Goal: Task Accomplishment & Management: Complete application form

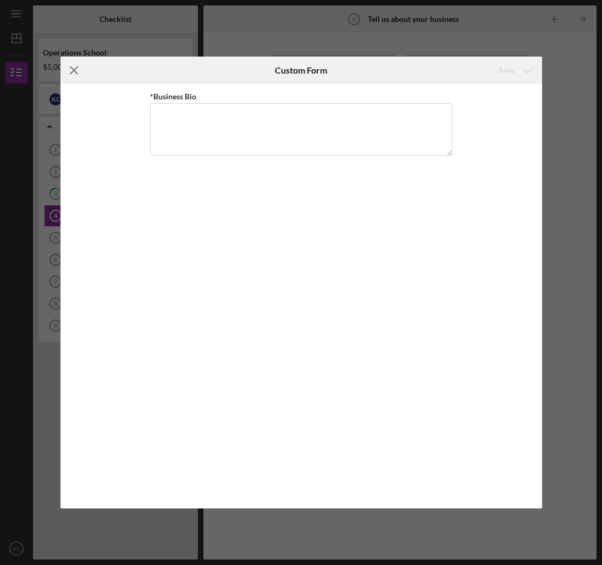
click at [73, 70] on line at bounding box center [73, 70] width 7 height 7
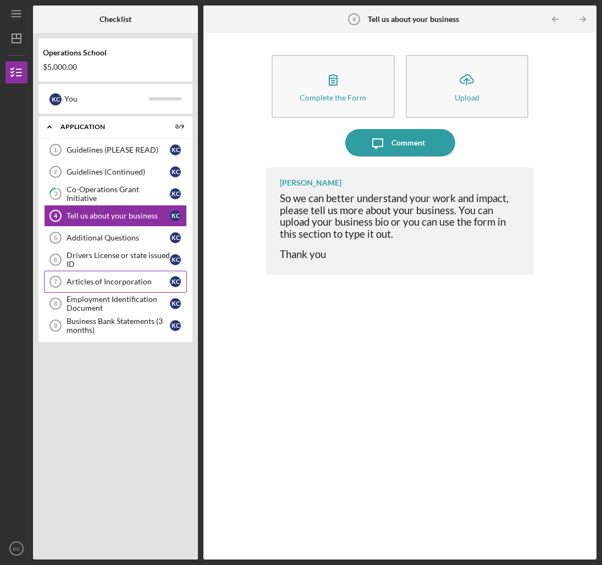
click at [98, 282] on div "Articles of Incorporation" at bounding box center [117, 281] width 103 height 9
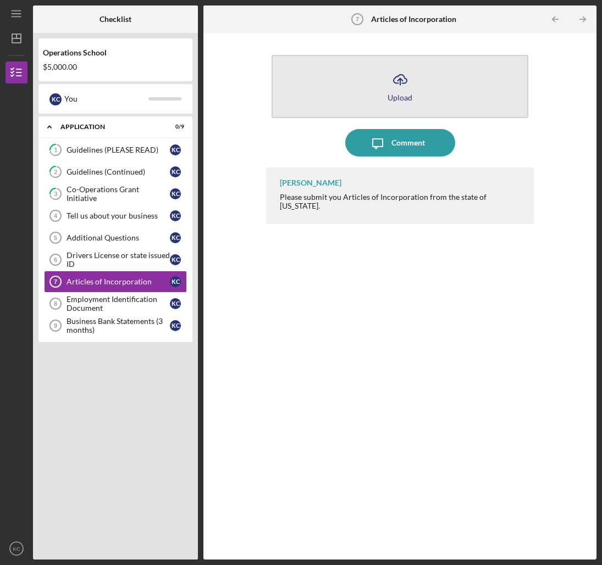
click at [400, 82] on line "button" at bounding box center [400, 82] width 0 height 7
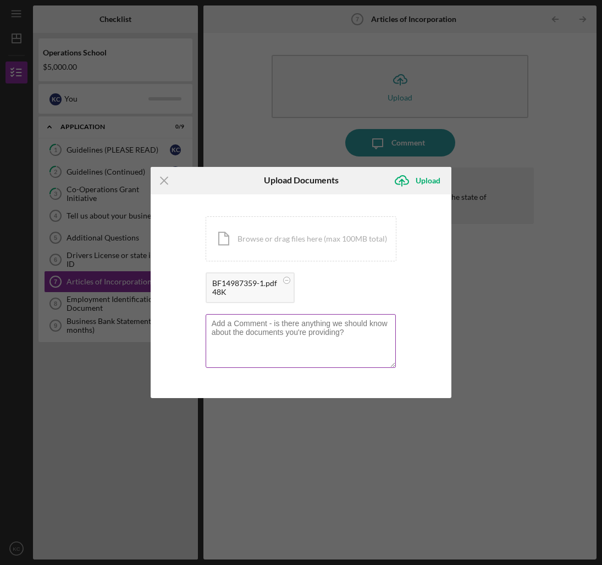
click at [214, 323] on textarea at bounding box center [300, 341] width 191 height 54
type textarea "These are the article I have on file is this correct?"
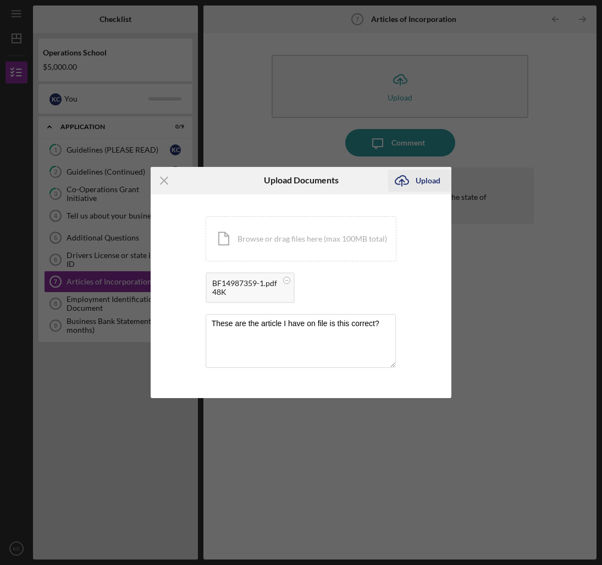
click at [423, 181] on div "Upload" at bounding box center [427, 181] width 25 height 22
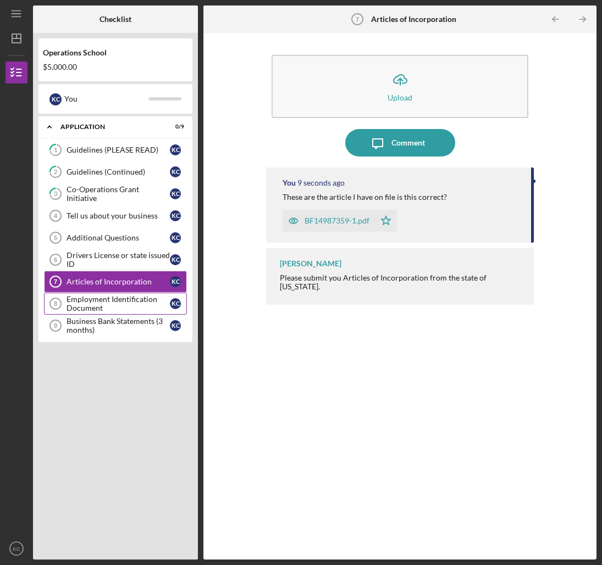
click at [104, 299] on div "Employment Identification Document" at bounding box center [117, 304] width 103 height 18
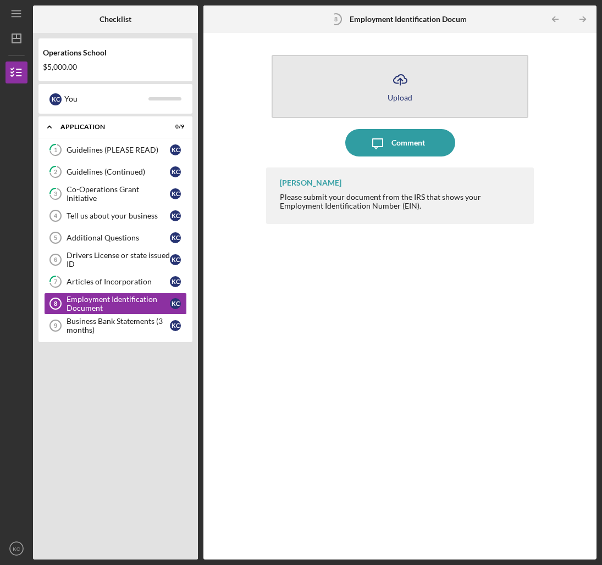
click at [398, 84] on icon "Icon/Upload" at bounding box center [399, 79] width 27 height 27
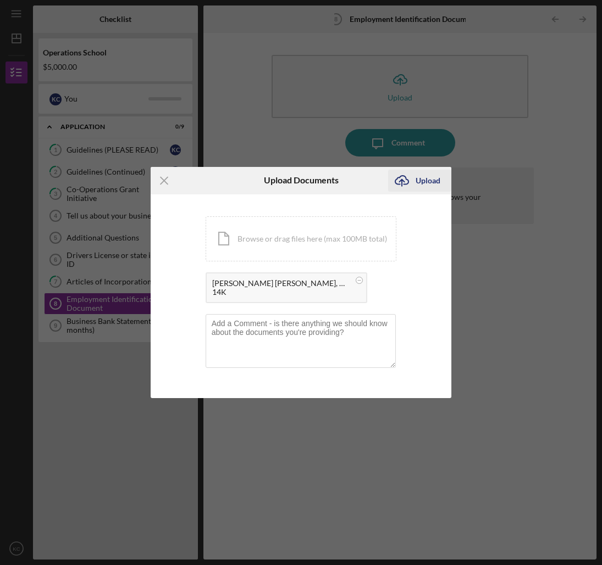
click at [427, 180] on div "Upload" at bounding box center [427, 181] width 25 height 22
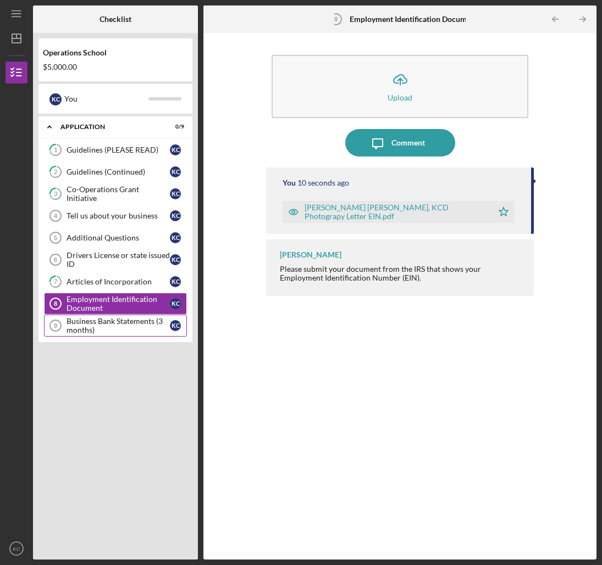
click at [101, 323] on div "Business Bank Statements (3 months)" at bounding box center [117, 326] width 103 height 18
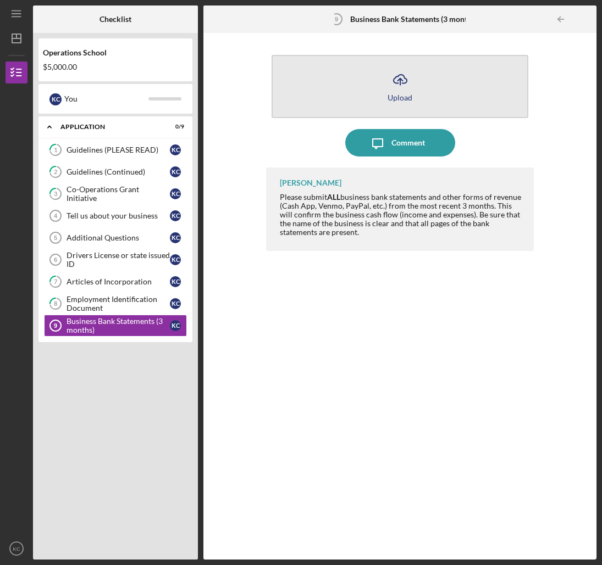
click at [398, 80] on polyline "button" at bounding box center [399, 80] width 5 height 3
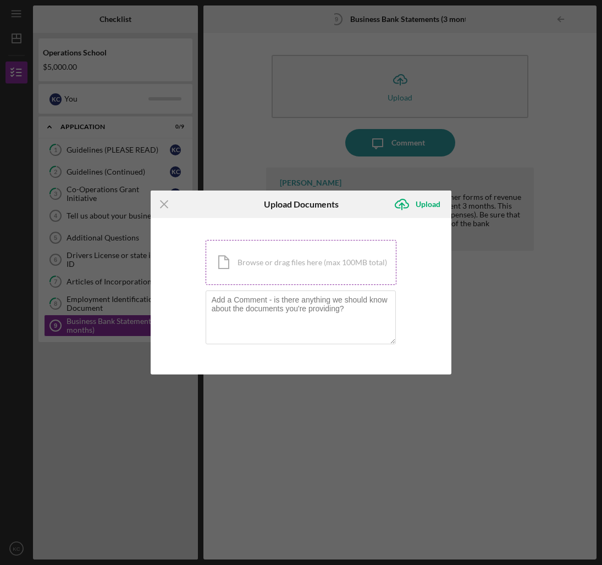
click at [264, 261] on div "Icon/Document Browse or drag files here (max 100MB total) Tap to choose files o…" at bounding box center [300, 262] width 191 height 45
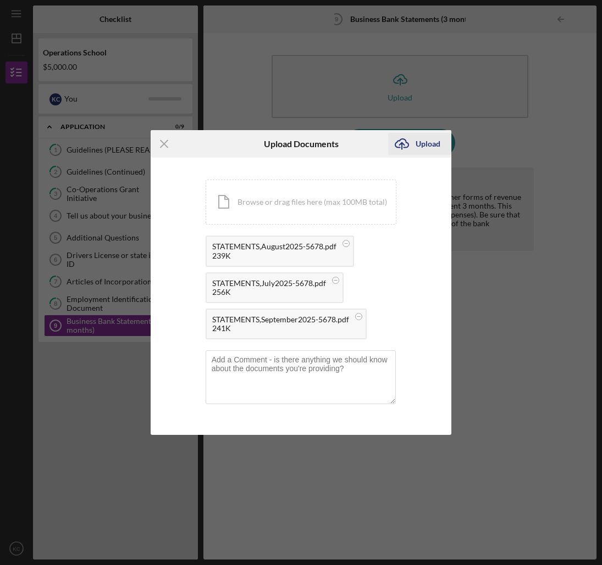
click at [426, 143] on div "Upload" at bounding box center [427, 144] width 25 height 22
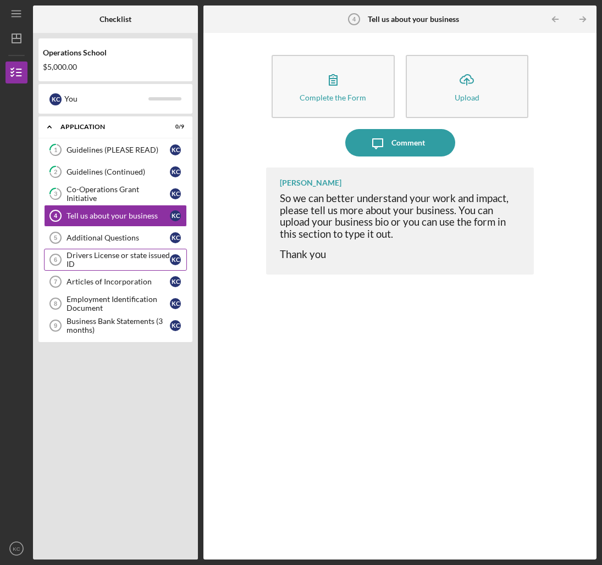
click at [86, 253] on div "Drivers License or state issued ID" at bounding box center [117, 260] width 103 height 18
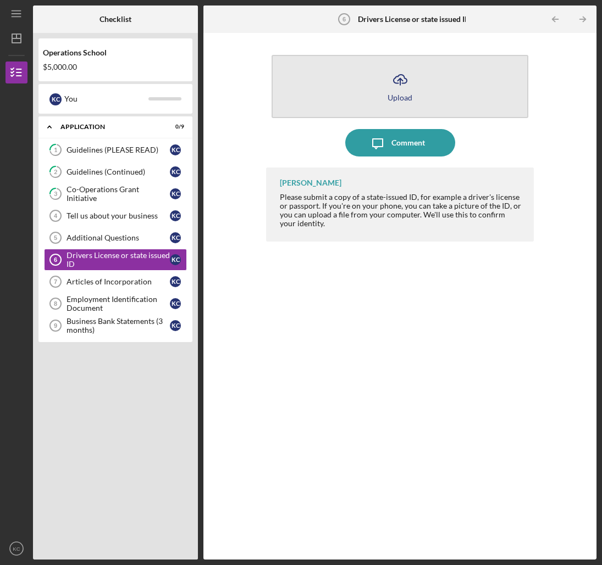
click at [397, 80] on icon "Icon/Upload" at bounding box center [399, 79] width 27 height 27
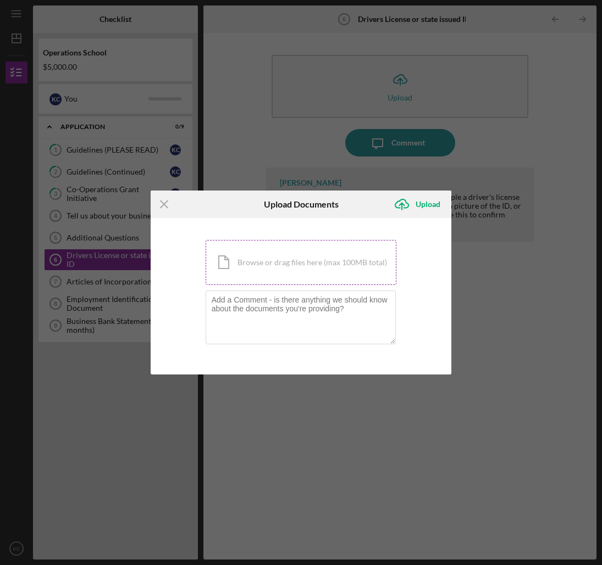
click at [238, 262] on div "Icon/Document Browse or drag files here (max 100MB total) Tap to choose files o…" at bounding box center [300, 262] width 191 height 45
click at [165, 204] on icon "Icon/Menu Close" at bounding box center [164, 204] width 27 height 27
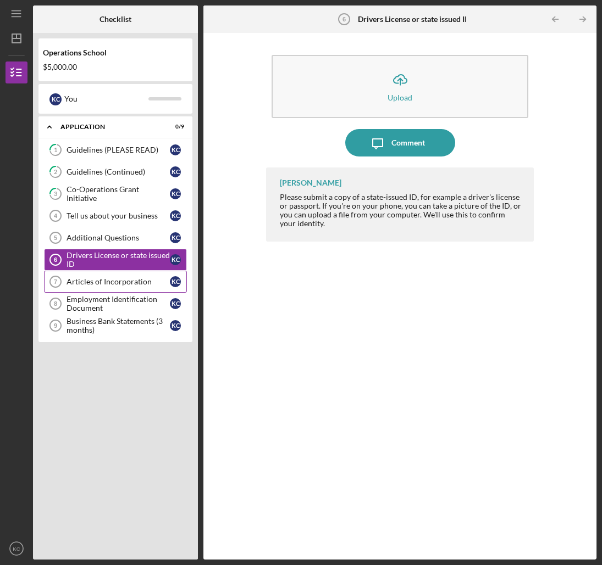
click at [102, 280] on div "Articles of Incorporation" at bounding box center [117, 281] width 103 height 9
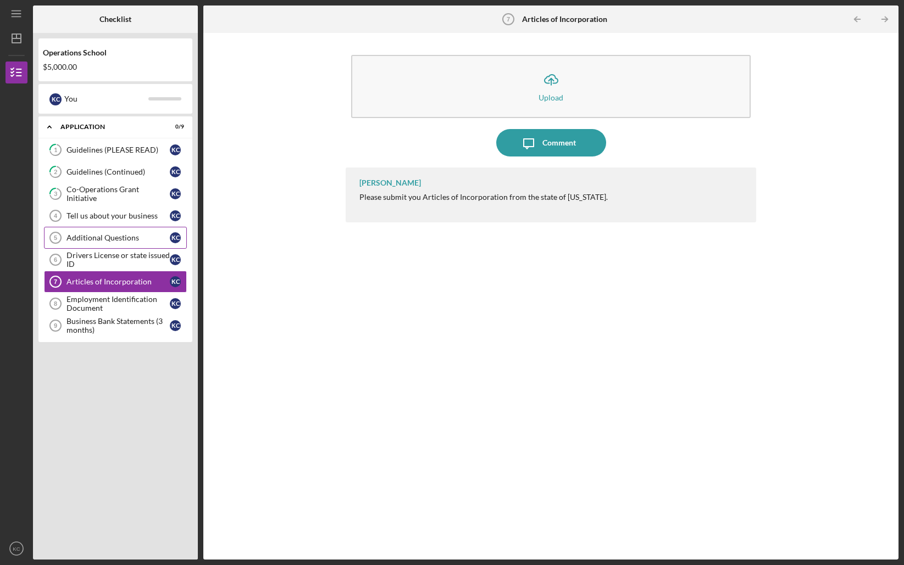
click at [92, 236] on div "Additional Questions" at bounding box center [117, 238] width 103 height 9
